Goal: Transaction & Acquisition: Subscribe to service/newsletter

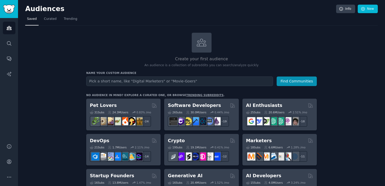
click at [178, 83] on input "text" at bounding box center [179, 81] width 187 height 10
click at [240, 81] on input "text" at bounding box center [179, 81] width 187 height 10
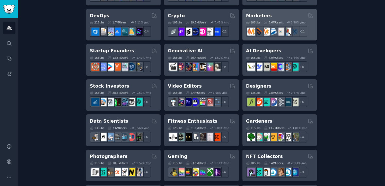
scroll to position [124, 0]
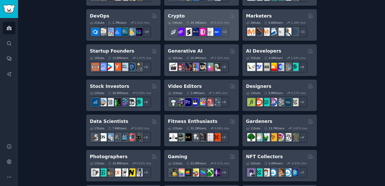
click at [188, 20] on div "19 Sub s 19.1M Users 0.41 % /mo r/CryptoNews + 12" at bounding box center [201, 28] width 67 height 18
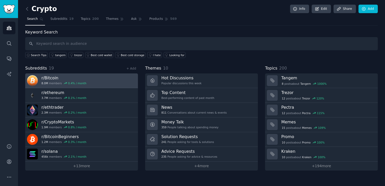
click at [108, 74] on link "r/ Bitcoin 8.0M members 0.4 % / month" at bounding box center [81, 80] width 113 height 15
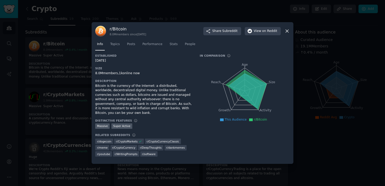
click at [288, 32] on icon at bounding box center [286, 30] width 5 height 5
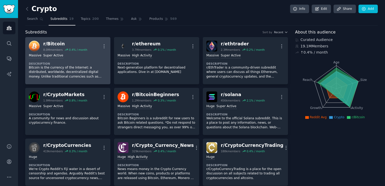
click at [35, 41] on img at bounding box center [34, 46] width 11 height 11
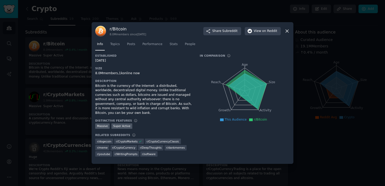
click at [287, 32] on icon at bounding box center [286, 30] width 5 height 5
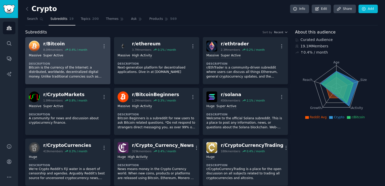
click at [84, 62] on dt "Description" at bounding box center [68, 64] width 78 height 4
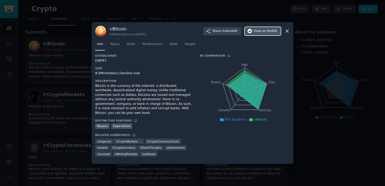
click at [259, 33] on span "View on Reddit" at bounding box center [265, 31] width 23 height 5
click at [287, 34] on icon at bounding box center [286, 30] width 5 height 5
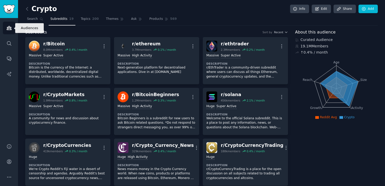
click at [8, 31] on link "Audiences" at bounding box center [9, 28] width 13 height 13
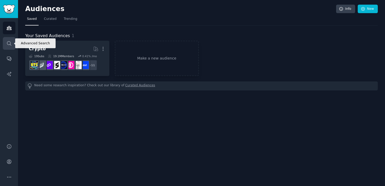
click at [10, 47] on link "Search" at bounding box center [9, 43] width 13 height 13
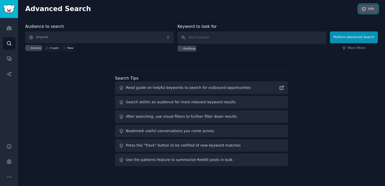
click at [376, 9] on link "Info" at bounding box center [367, 9] width 19 height 9
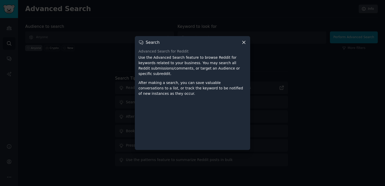
click at [280, 52] on div at bounding box center [192, 93] width 385 height 186
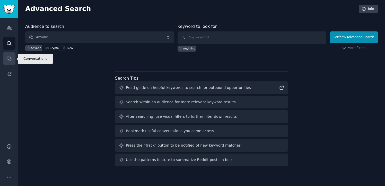
click at [8, 59] on icon "Sidebar" at bounding box center [9, 59] width 4 height 4
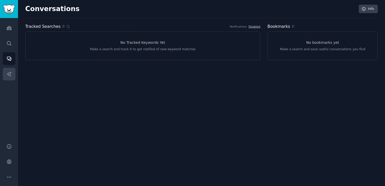
click at [6, 79] on link "AI Reports" at bounding box center [9, 74] width 13 height 13
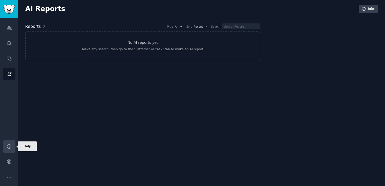
click at [5, 148] on link "Help" at bounding box center [9, 146] width 13 height 13
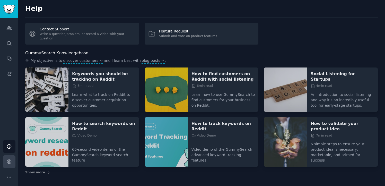
click at [8, 161] on icon "Sidebar" at bounding box center [8, 161] width 5 height 5
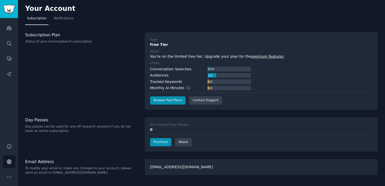
click at [264, 57] on link "premium features" at bounding box center [267, 56] width 32 height 4
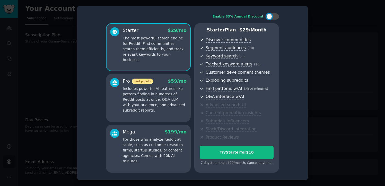
click at [323, 28] on div at bounding box center [192, 93] width 385 height 186
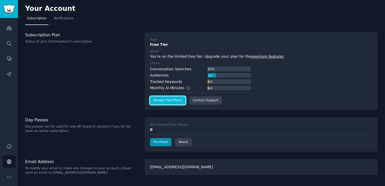
click at [180, 100] on link "Browse Paid Plans" at bounding box center [167, 100] width 35 height 8
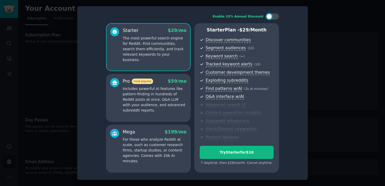
click at [165, 93] on p "Includes powerful AI features like pattern-finding in hundreds of Reddit posts …" at bounding box center [155, 99] width 64 height 27
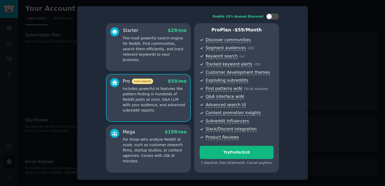
click at [166, 58] on div "Starter $ 29 /mo The most powerful search engine for Reddit. Find communities, …" at bounding box center [148, 47] width 85 height 48
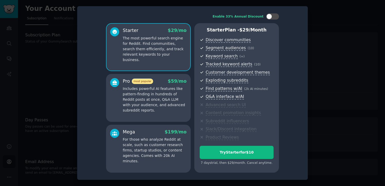
click at [155, 87] on p "Includes powerful AI features like pattern-finding in hundreds of Reddit posts …" at bounding box center [155, 99] width 64 height 27
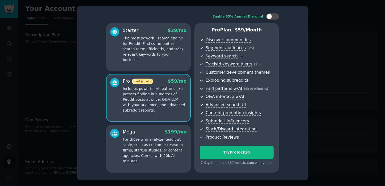
click at [161, 60] on div "Starter $ 29 /mo The most powerful search engine for Reddit. Find communities, …" at bounding box center [148, 47] width 85 height 48
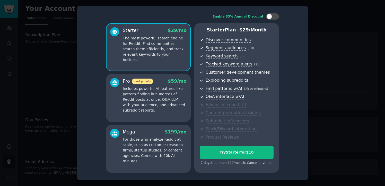
click at [135, 121] on div "Pro most popular $ 59 /mo Includes powerful AI features like pattern-finding in…" at bounding box center [148, 98] width 85 height 48
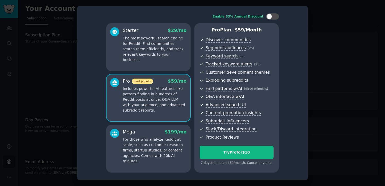
click at [132, 138] on p "For those who analyze Reddit at scale, such as customer research firms, startup…" at bounding box center [155, 150] width 64 height 27
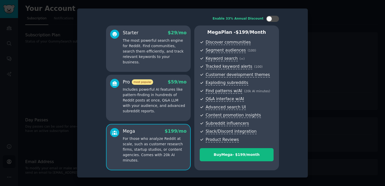
click at [142, 117] on div "Pro most popular $ 59 /mo Includes powerful AI features like pattern-finding in…" at bounding box center [148, 98] width 85 height 46
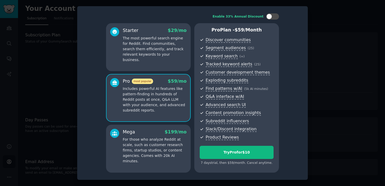
click at [157, 75] on div "Pro most popular $ 59 /mo Includes powerful AI features like pattern-finding in…" at bounding box center [148, 98] width 85 height 48
click at [167, 56] on p "The most powerful search engine for Reddit. Find communities, search them effic…" at bounding box center [155, 48] width 64 height 27
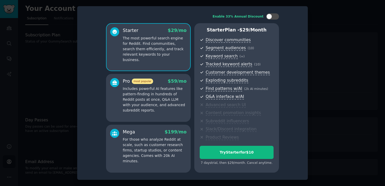
click at [144, 96] on p "Includes powerful AI features like pattern-finding in hundreds of Reddit posts …" at bounding box center [155, 99] width 64 height 27
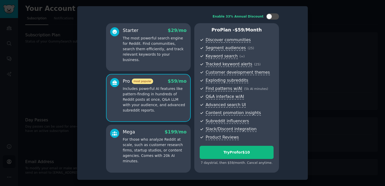
click at [135, 156] on p "For those who analyze Reddit at scale, such as customer research firms, startup…" at bounding box center [155, 150] width 64 height 27
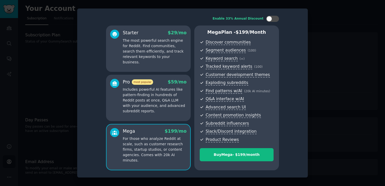
click at [156, 98] on p "Includes powerful AI features like pattern-finding in hundreds of Reddit posts …" at bounding box center [155, 100] width 64 height 27
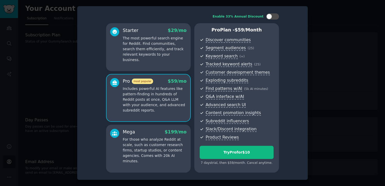
click at [173, 57] on p "The most powerful search engine for Reddit. Find communities, search them effic…" at bounding box center [155, 48] width 64 height 27
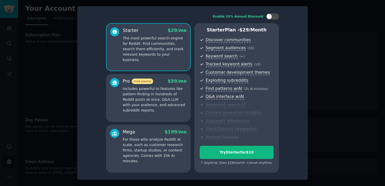
click at [160, 87] on p "Includes powerful AI features like pattern-finding in hundreds of Reddit posts …" at bounding box center [155, 99] width 64 height 27
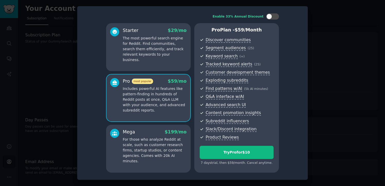
click at [141, 134] on div "Mega $ 199 /mo" at bounding box center [155, 132] width 64 height 6
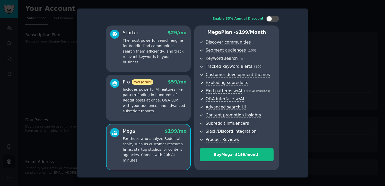
click at [153, 107] on p "Includes powerful AI features like pattern-finding in hundreds of Reddit posts …" at bounding box center [155, 100] width 64 height 27
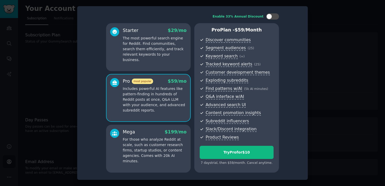
click at [169, 68] on div "Starter $ 29 /mo The most powerful search engine for Reddit. Find communities, …" at bounding box center [148, 47] width 85 height 48
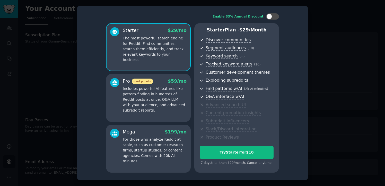
click at [161, 92] on p "Includes powerful AI features like pattern-finding in hundreds of Reddit posts …" at bounding box center [155, 99] width 64 height 27
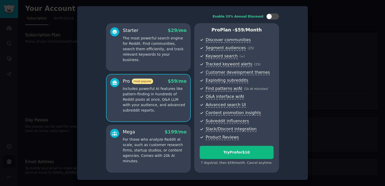
click at [161, 90] on p "Includes powerful AI features like pattern-finding in hundreds of Reddit posts …" at bounding box center [155, 99] width 64 height 27
click at [170, 67] on div "Starter $ 29 /mo The most powerful search engine for Reddit. Find communities, …" at bounding box center [148, 47] width 85 height 48
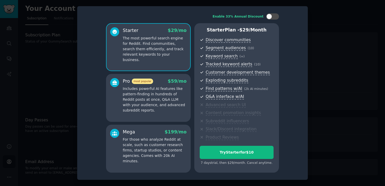
click at [168, 76] on div "Pro most popular $ 59 /mo Includes powerful AI features like pattern-finding in…" at bounding box center [148, 98] width 85 height 48
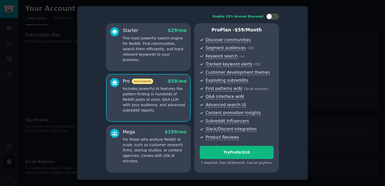
click at [178, 57] on div "Starter $ 29 /mo The most powerful search engine for Reddit. Find communities, …" at bounding box center [148, 47] width 85 height 48
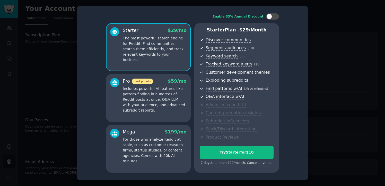
click at [165, 83] on div "Pro most popular $ 59 /mo" at bounding box center [155, 81] width 64 height 6
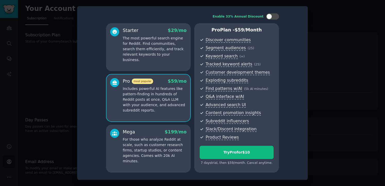
click at [155, 117] on div "Pro most popular $ 59 /mo Includes powerful AI features like pattern-finding in…" at bounding box center [148, 98] width 85 height 48
click at [149, 131] on div "Mega $ 199 /mo" at bounding box center [155, 132] width 64 height 6
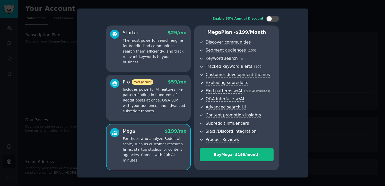
click at [160, 104] on p "Includes powerful AI features like pattern-finding in hundreds of Reddit posts …" at bounding box center [155, 100] width 64 height 27
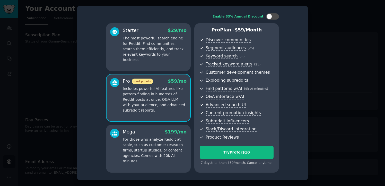
click at [179, 67] on div "Starter $ 29 /mo The most powerful search engine for Reddit. Find communities, …" at bounding box center [148, 47] width 85 height 48
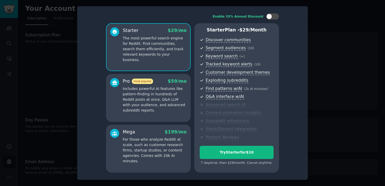
click at [174, 94] on p "Includes powerful AI features like pattern-finding in hundreds of Reddit posts …" at bounding box center [155, 99] width 64 height 27
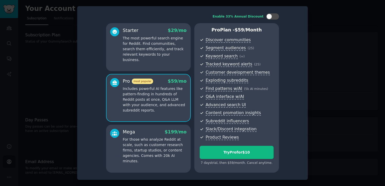
click at [160, 144] on p "For those who analyze Reddit at scale, such as customer research firms, startup…" at bounding box center [155, 150] width 64 height 27
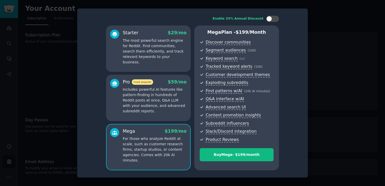
click at [175, 101] on p "Includes powerful AI features like pattern-finding in hundreds of Reddit posts …" at bounding box center [155, 100] width 64 height 27
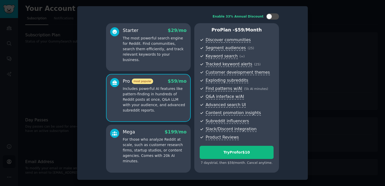
click at [183, 56] on p "The most powerful search engine for Reddit. Find communities, search them effic…" at bounding box center [155, 48] width 64 height 27
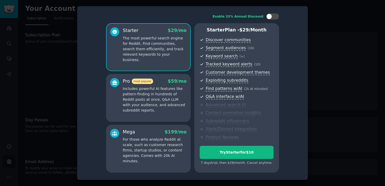
click at [177, 81] on span "$ 59 /mo" at bounding box center [177, 80] width 19 height 5
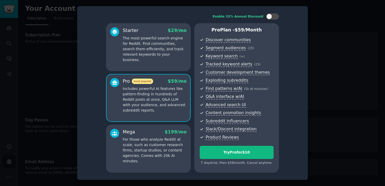
click at [162, 120] on div "Pro most popular $ 59 /mo Includes powerful AI features like pattern-finding in…" at bounding box center [148, 98] width 85 height 48
click at [151, 142] on p "For those who analyze Reddit at scale, such as customer research firms, startup…" at bounding box center [155, 150] width 64 height 27
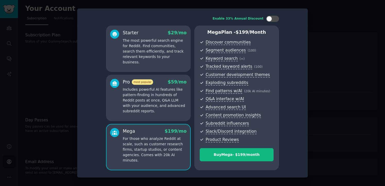
click at [168, 100] on p "Includes powerful AI features like pattern-finding in hundreds of Reddit posts …" at bounding box center [155, 100] width 64 height 27
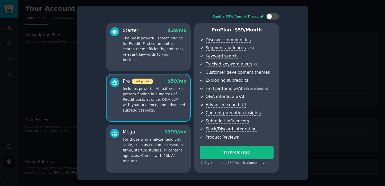
click at [183, 63] on div "Starter $ 29 /mo The most powerful search engine for Reddit. Find communities, …" at bounding box center [148, 47] width 85 height 48
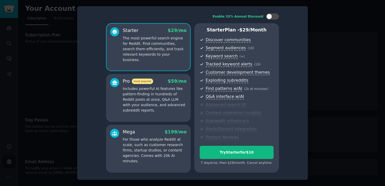
click at [323, 75] on div at bounding box center [192, 93] width 385 height 186
